Goal: Task Accomplishment & Management: Use online tool/utility

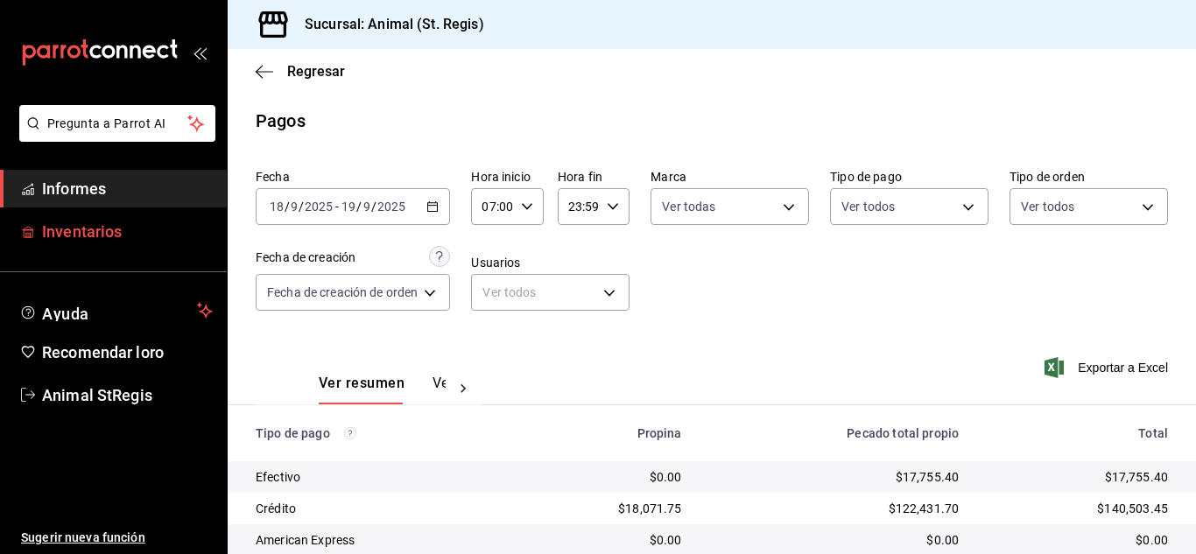
scroll to position [220, 0]
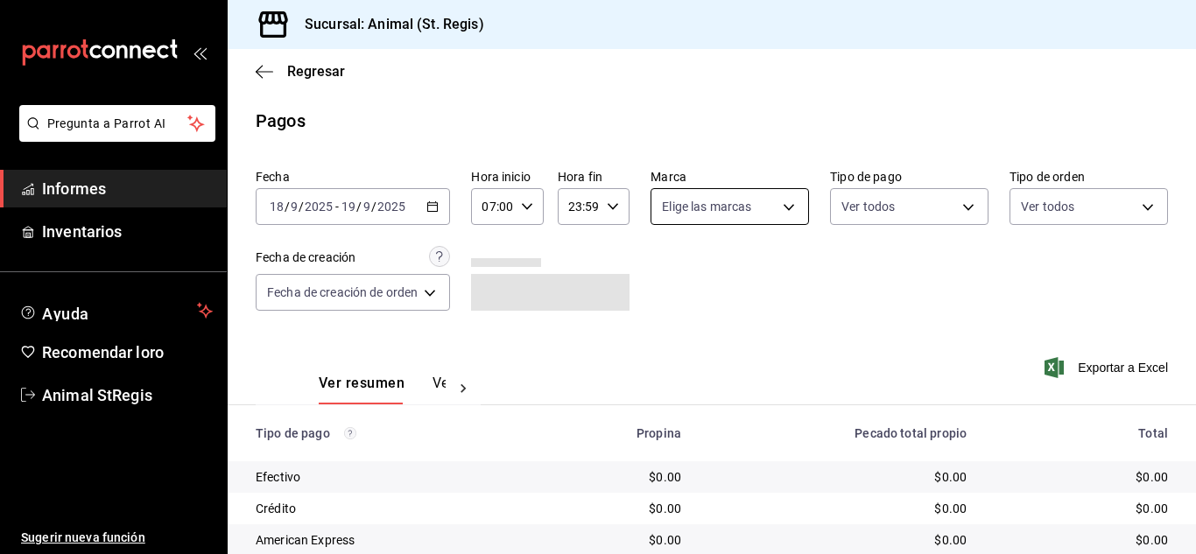
click at [695, 212] on body "Pregunta a Parrot AI Informes Inventarios Ayuda Recomendar loro Animal StRegis …" at bounding box center [598, 277] width 1196 height 554
click at [662, 278] on input "checkbox" at bounding box center [668, 275] width 16 height 16
checkbox input "true"
type input "3f39fcdc-c8c4-4fff-883a-47b345d9391c"
checkbox input "true"
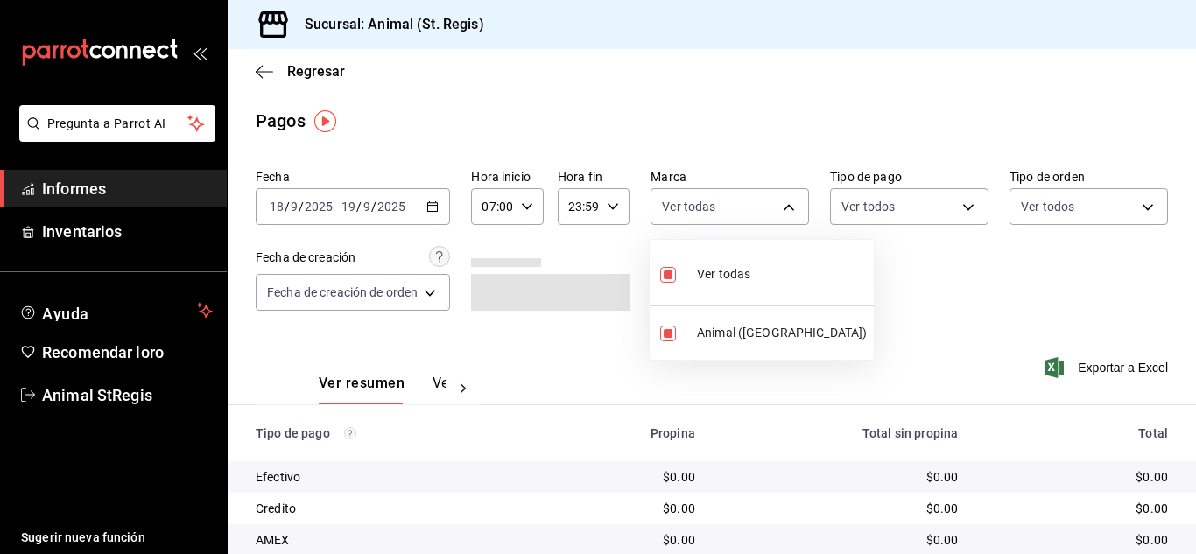
click at [718, 134] on div at bounding box center [598, 277] width 1196 height 554
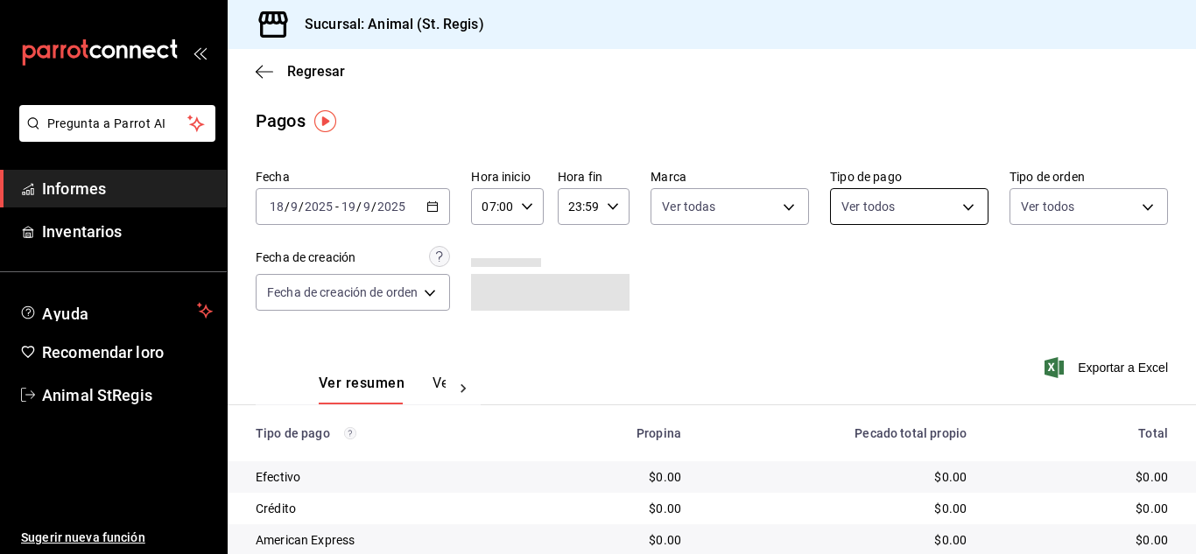
click at [846, 203] on body "Pregunta a Parrot AI Informes Inventarios Ayuda Recomendar loro Animal StRegis …" at bounding box center [598, 277] width 1196 height 554
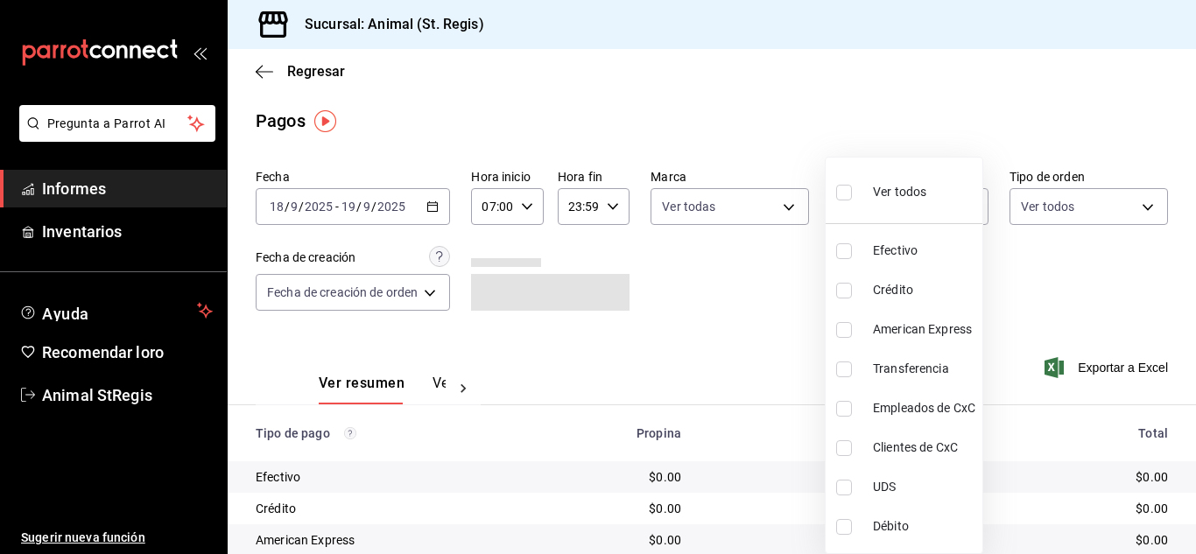
click at [841, 196] on input "checkbox" at bounding box center [844, 193] width 16 height 16
checkbox input "true"
type input "5a0f3365-d715-4940-adc4-656debb7822a,fc07b02b-84a7-4dba-9bff-98bba82b1290,ff2b0…"
checkbox input "true"
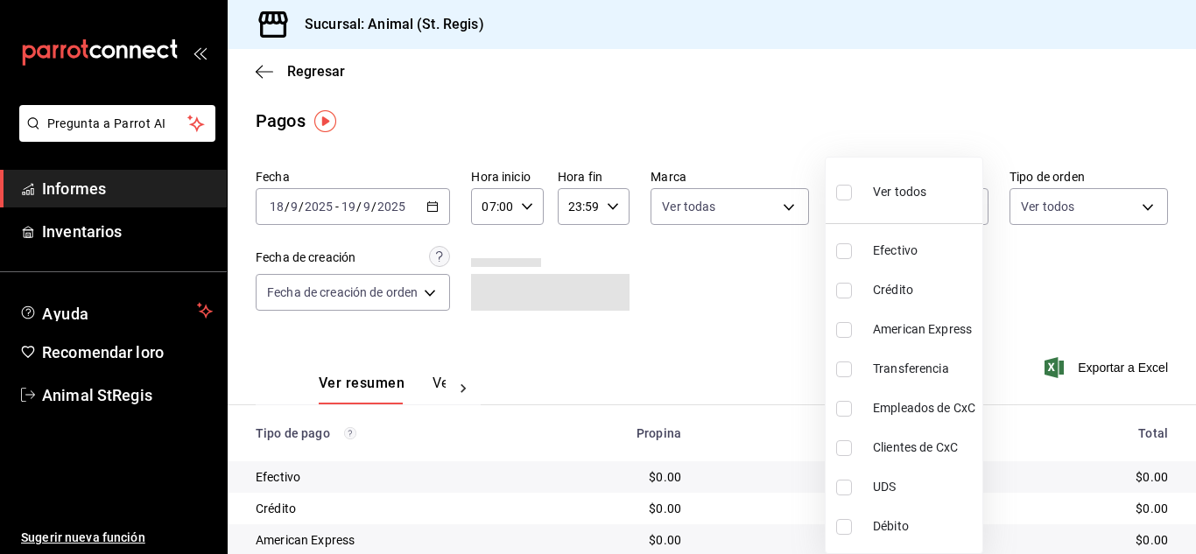
checkbox input "true"
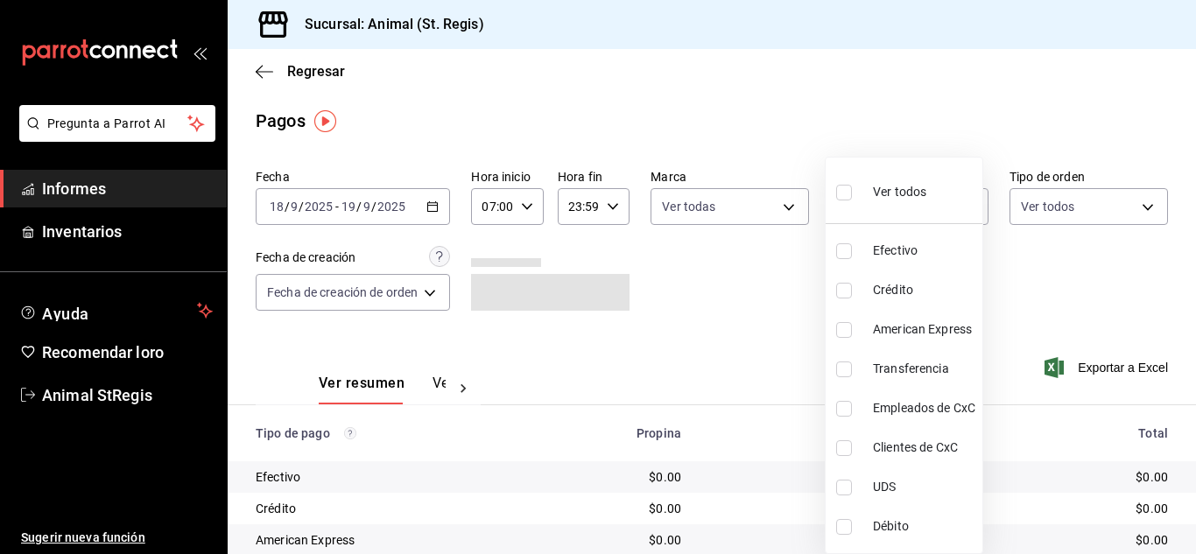
checkbox input "true"
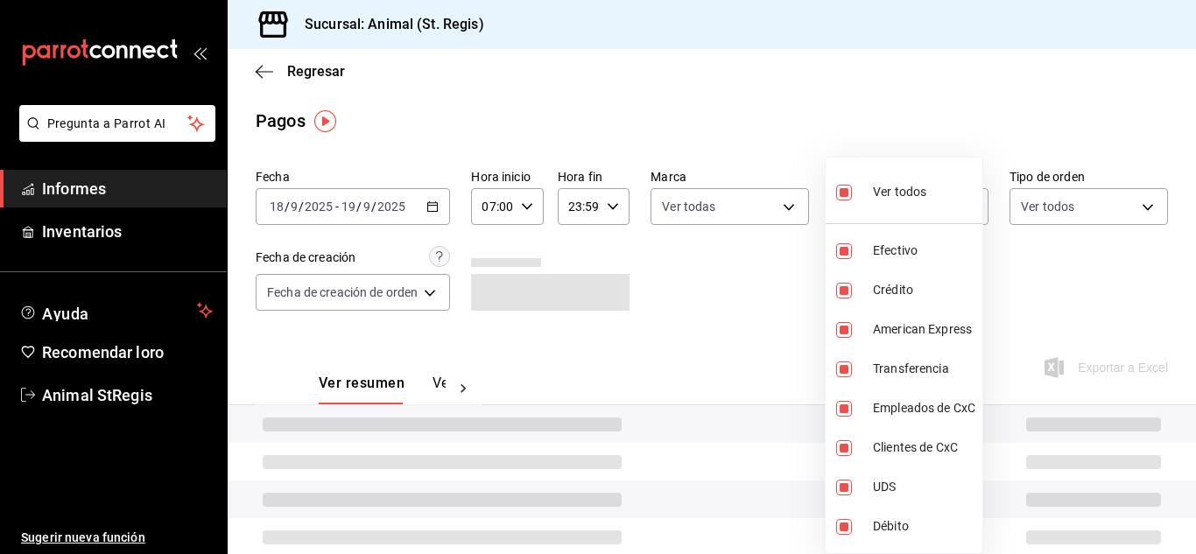
click at [798, 161] on div at bounding box center [598, 277] width 1196 height 554
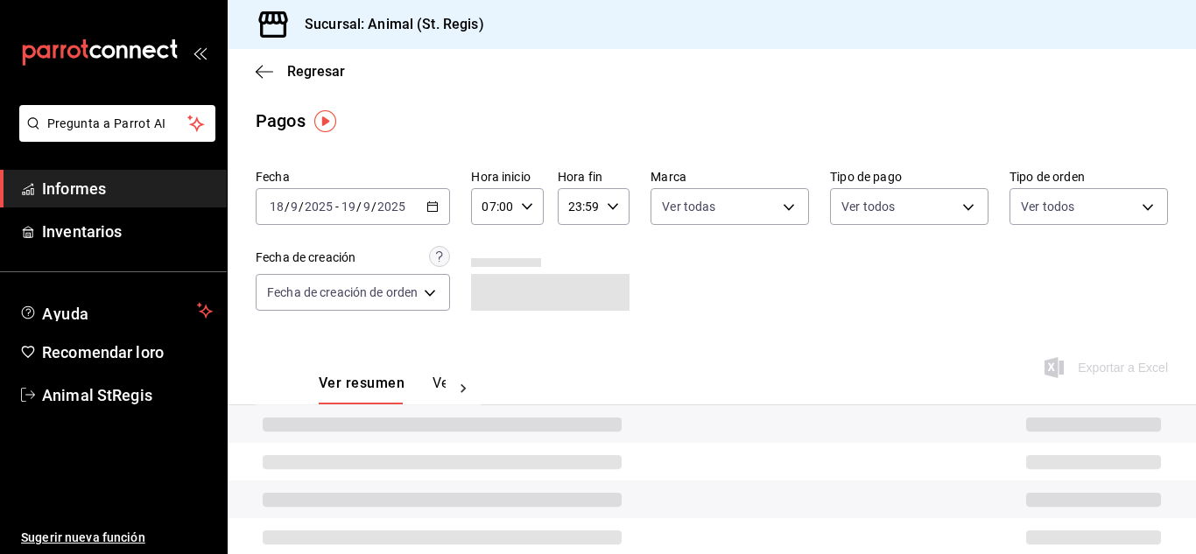
click at [794, 159] on div "Ver todos Efectivo Crédito American Express Transferencia Empleados de CxC Clie…" at bounding box center [598, 277] width 1196 height 554
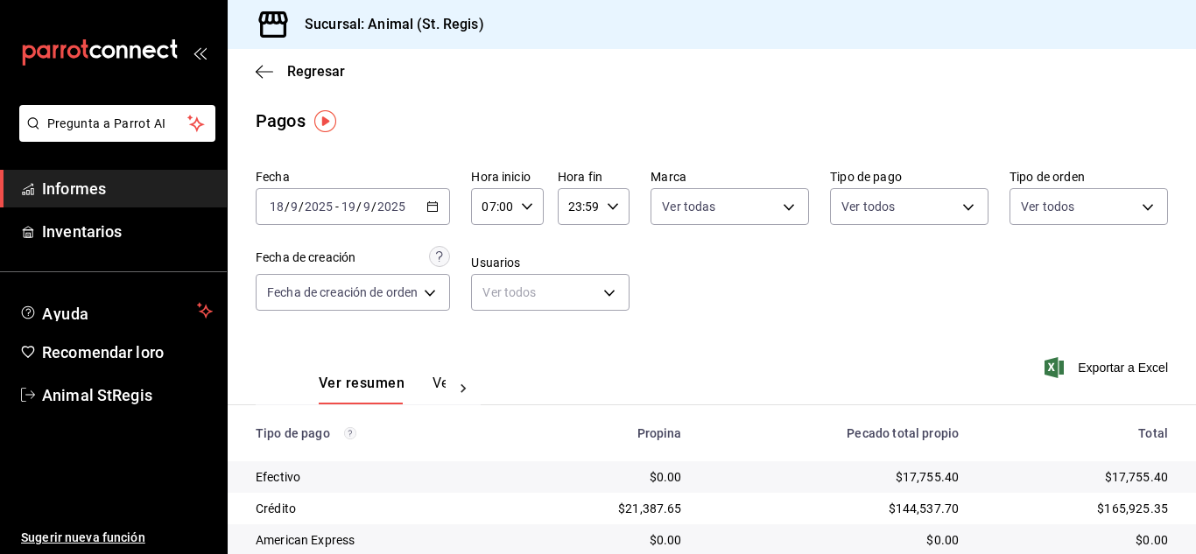
drag, startPoint x: 785, startPoint y: 122, endPoint x: 772, endPoint y: 116, distance: 13.7
click at [782, 120] on div "Pagos" at bounding box center [712, 121] width 968 height 26
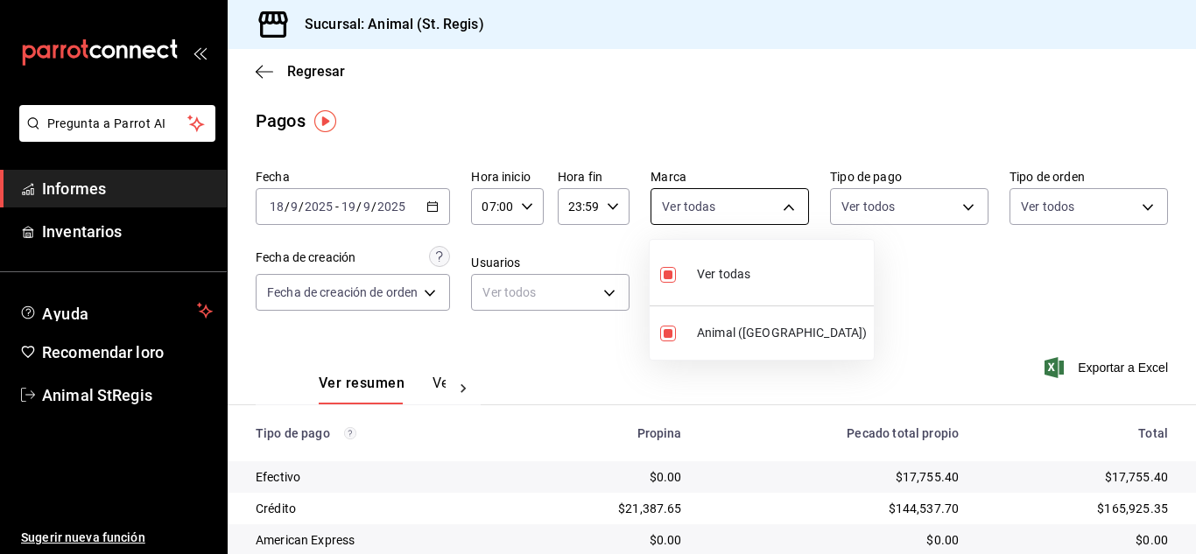
click at [769, 203] on body "Pregunta a Parrot AI Informes Inventarios Ayuda Recomendar loro Animal StRegis …" at bounding box center [598, 277] width 1196 height 554
click at [708, 48] on div at bounding box center [598, 277] width 1196 height 554
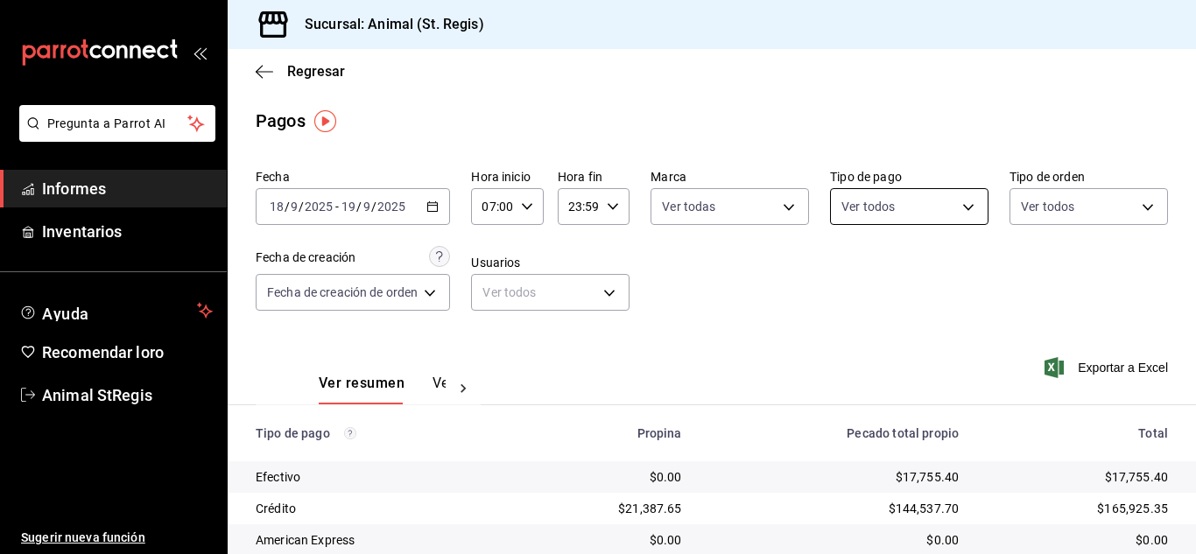
click at [871, 197] on body "Pregunta a Parrot AI Informes Inventarios Ayuda Recomendar loro Animal StRegis …" at bounding box center [598, 277] width 1196 height 554
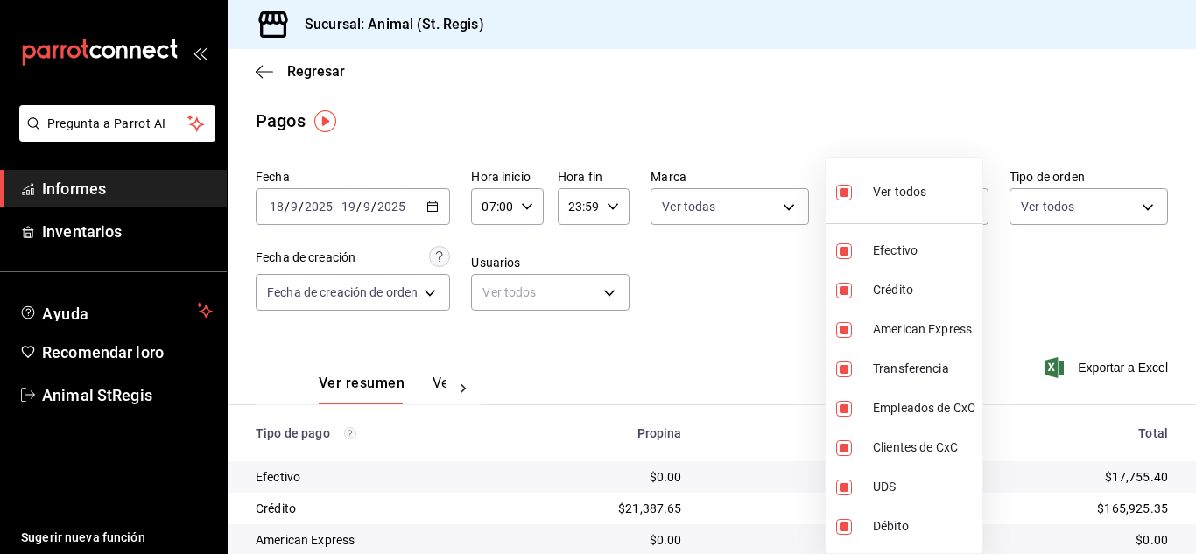
click at [854, 136] on div at bounding box center [598, 277] width 1196 height 554
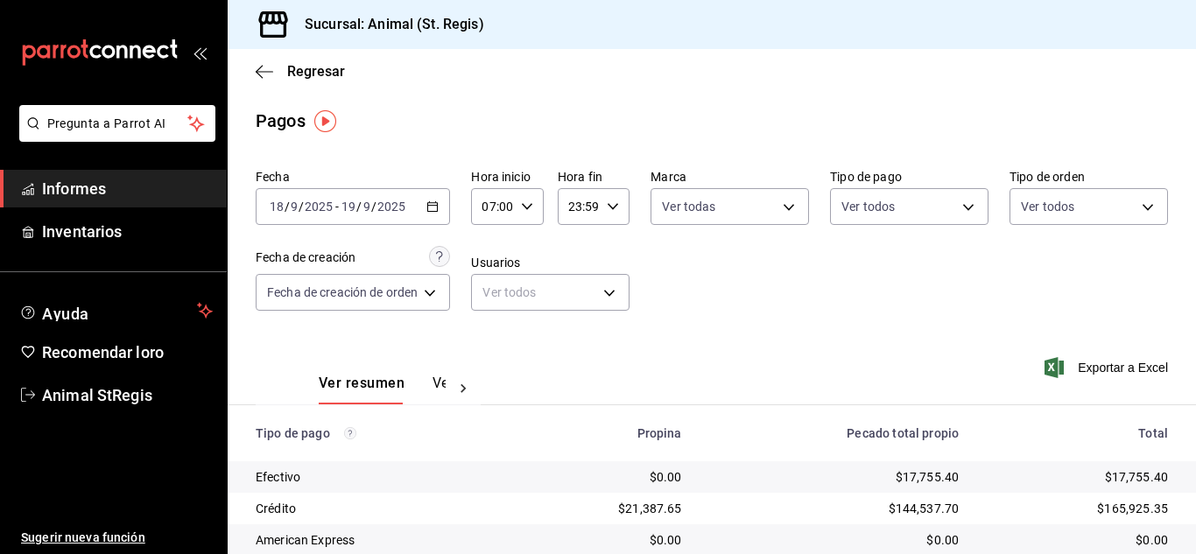
click at [904, 116] on div "Pagos" at bounding box center [712, 121] width 968 height 26
